Goal: Obtain resource: Download file/media

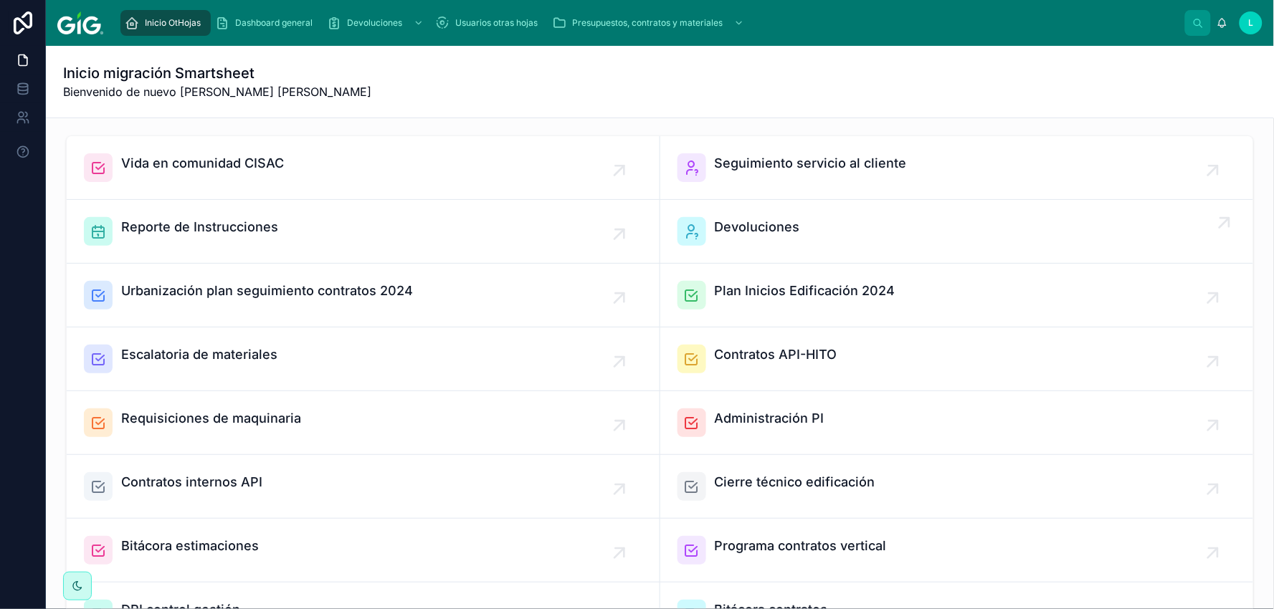
click at [734, 223] on span "Devoluciones" at bounding box center [757, 227] width 85 height 20
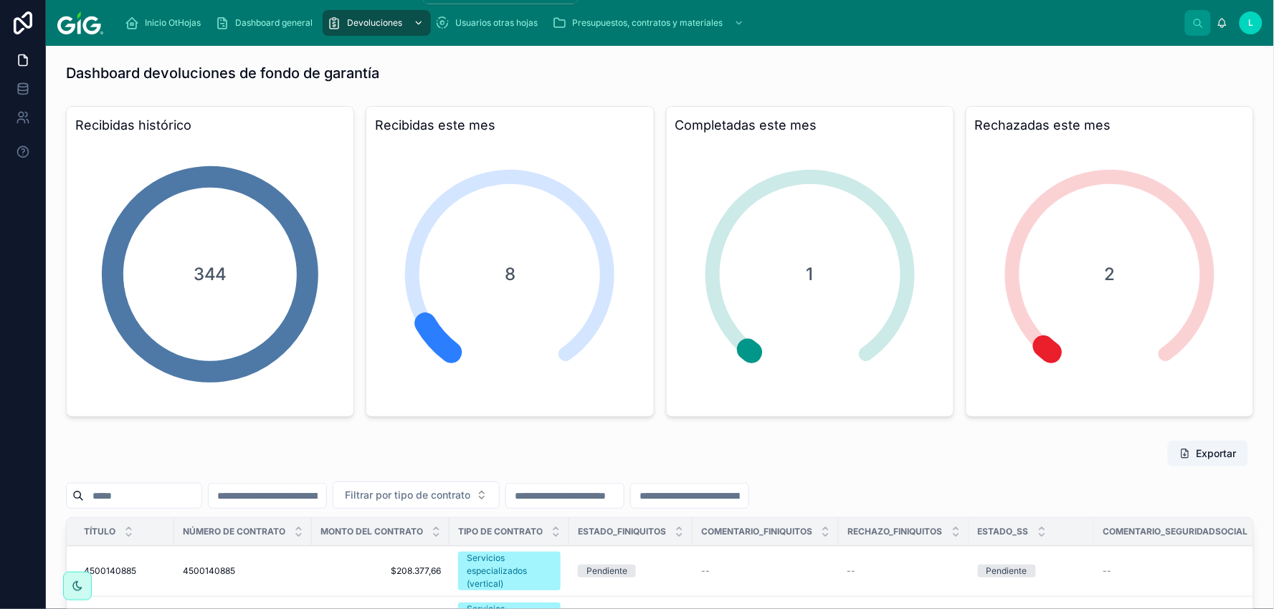
click at [389, 22] on span "Devoluciones" at bounding box center [374, 22] width 55 height 11
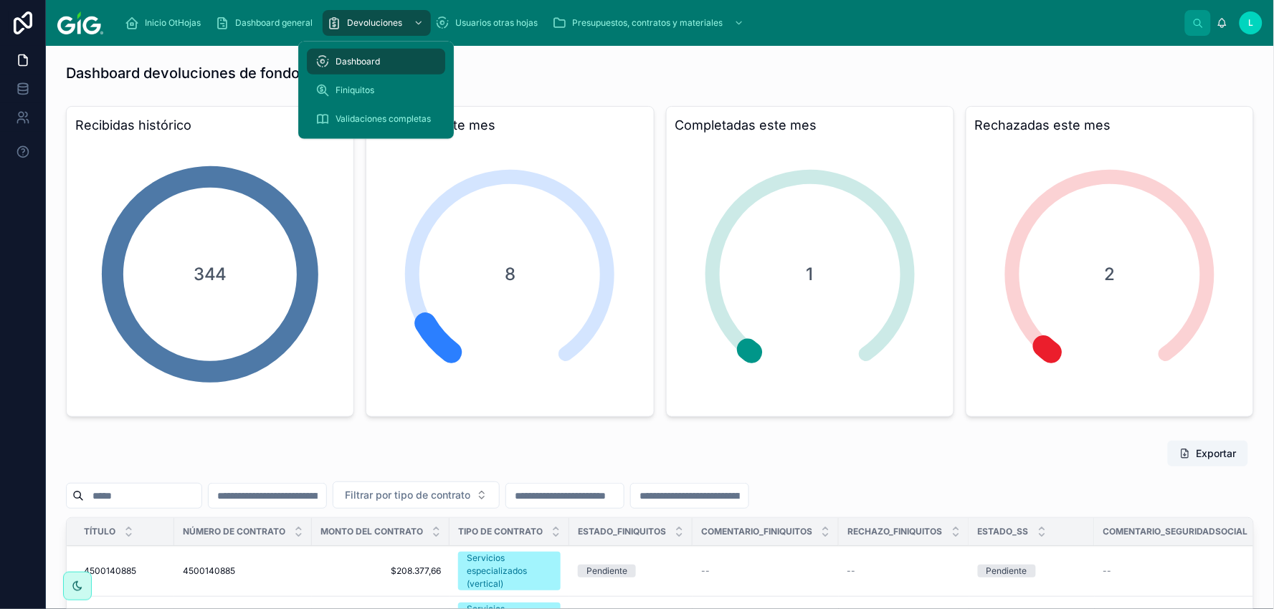
click at [346, 117] on span "Validaciones completas" at bounding box center [383, 118] width 95 height 11
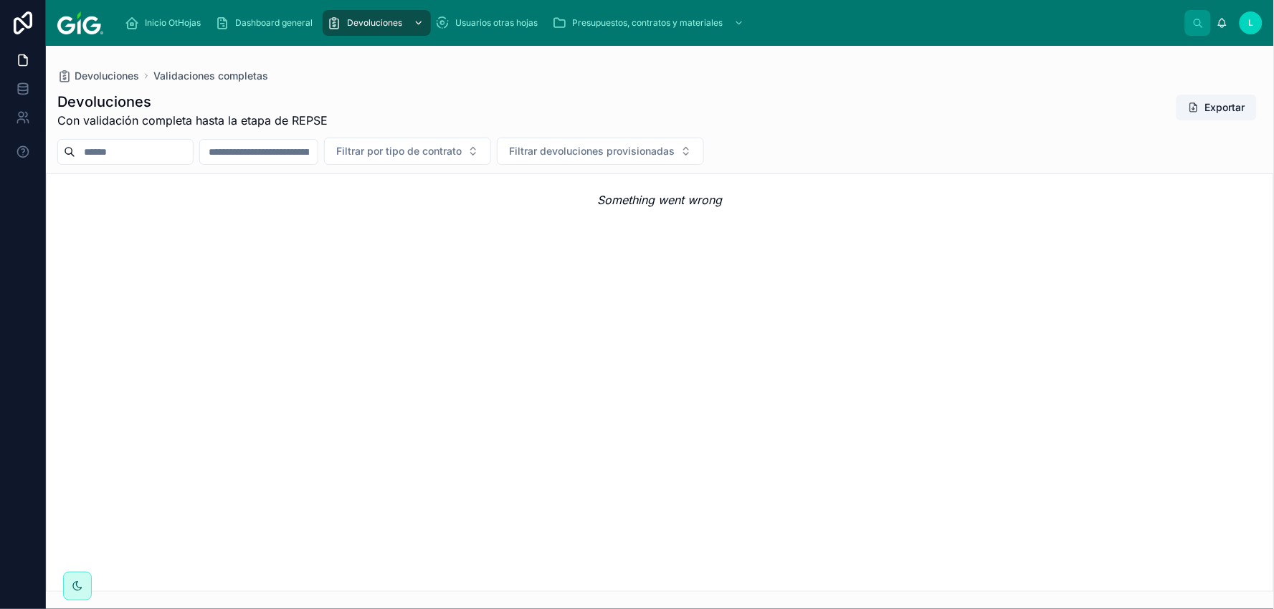
click at [421, 18] on icon "scrollable content" at bounding box center [419, 23] width 10 height 10
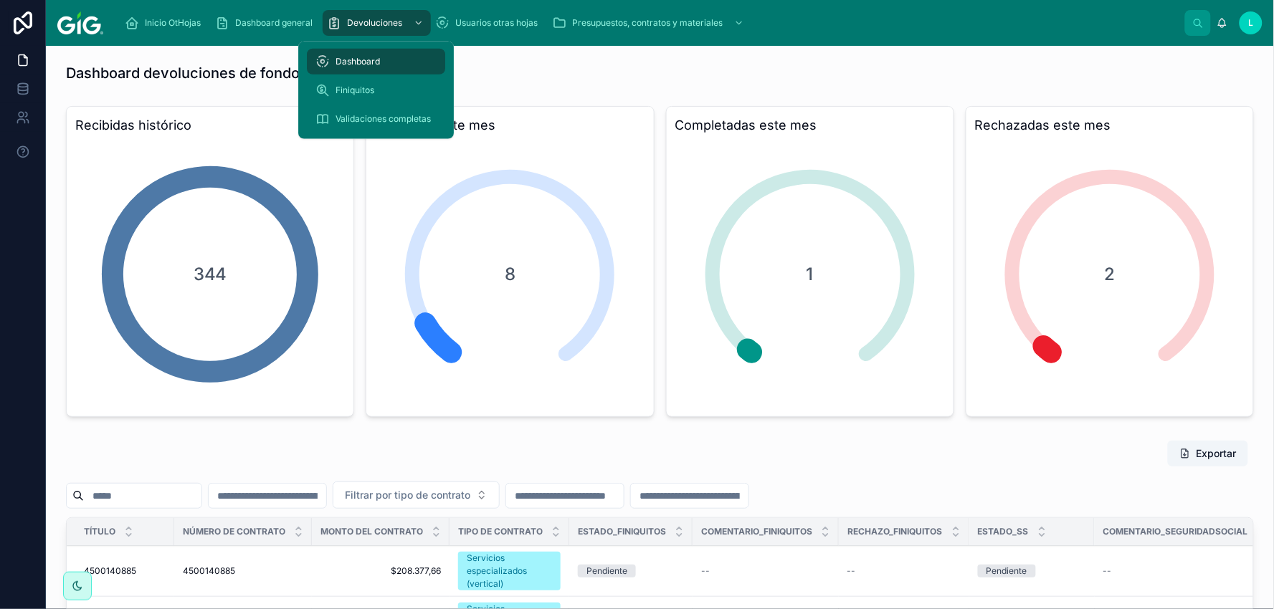
click at [354, 117] on span "Validaciones completas" at bounding box center [383, 118] width 95 height 11
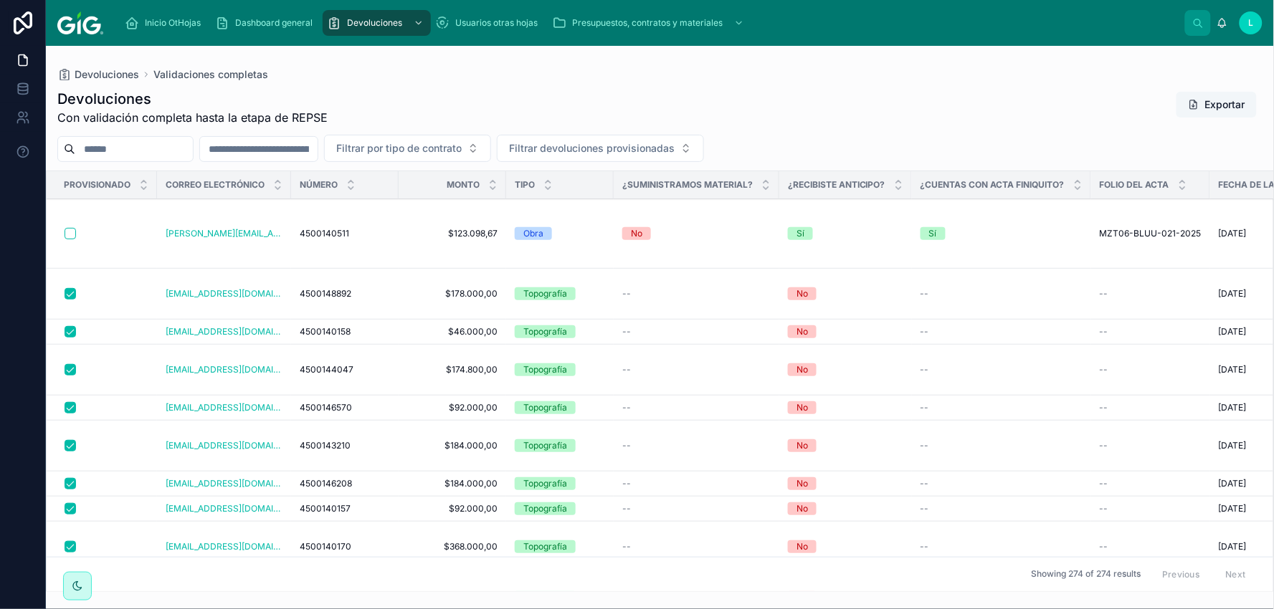
click at [1227, 105] on button "Exportar" at bounding box center [1217, 105] width 80 height 26
